Goal: Information Seeking & Learning: Learn about a topic

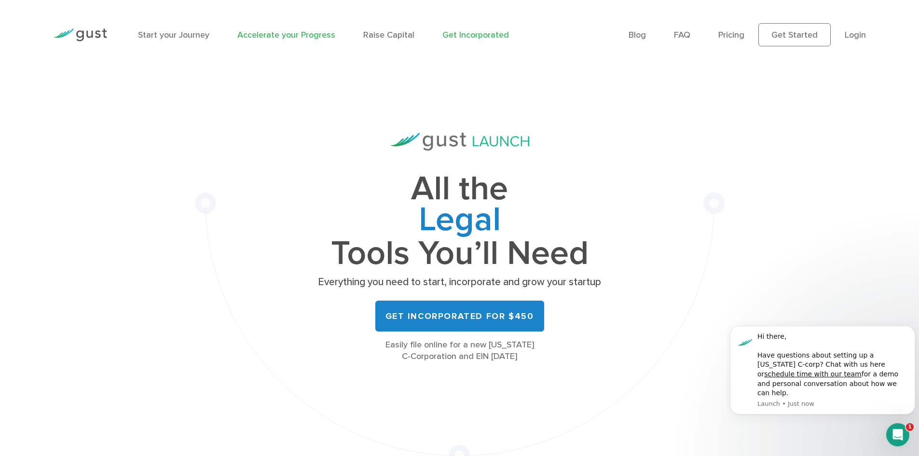
click at [318, 34] on link "Accelerate your Progress" at bounding box center [286, 35] width 98 height 10
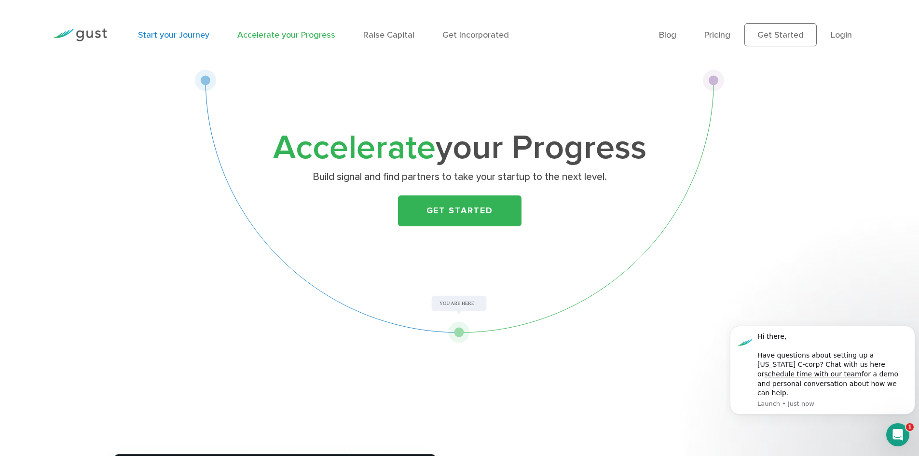
click at [157, 38] on link "Start your Journey" at bounding box center [173, 35] width 71 height 10
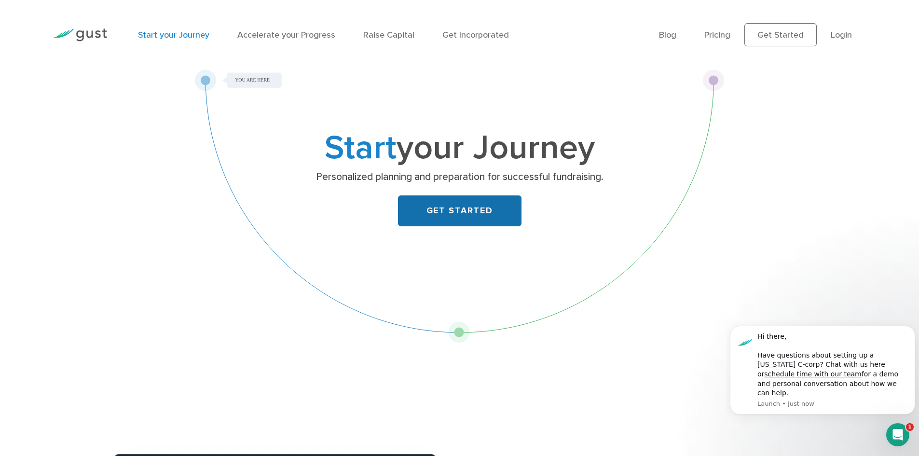
click at [439, 211] on link "GET STARTED" at bounding box center [459, 210] width 123 height 31
click at [719, 35] on link "Pricing" at bounding box center [717, 35] width 26 height 10
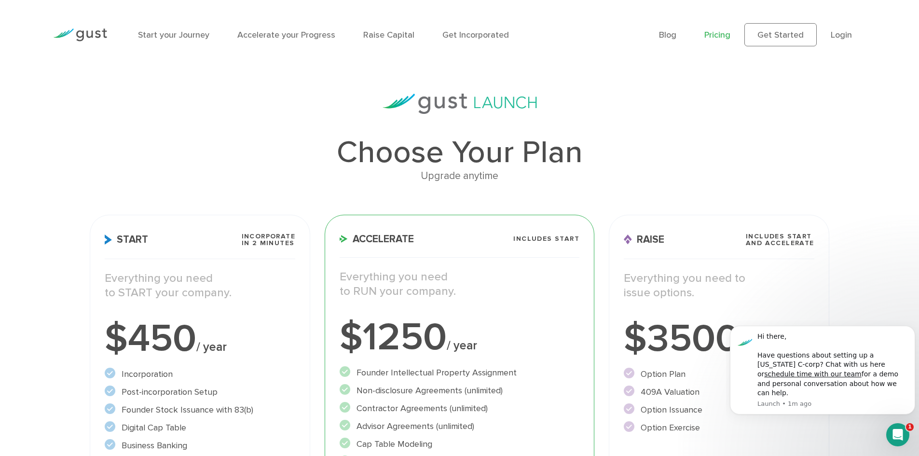
click at [587, 406] on div "Accelerate Includes START Everything you need to RUN your company. $1250 / year…" at bounding box center [459, 424] width 270 height 418
